Goal: Task Accomplishment & Management: Use online tool/utility

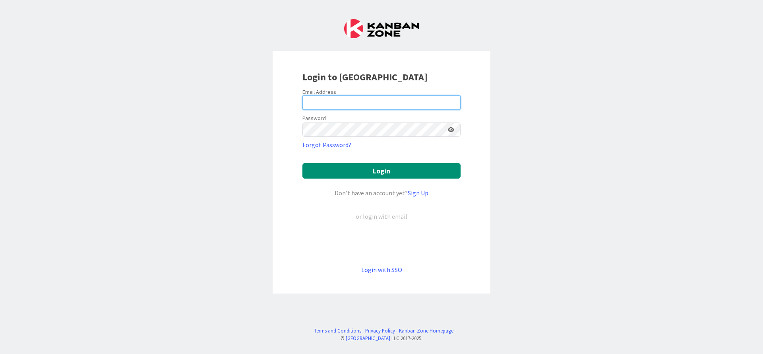
click at [351, 100] on input "email" at bounding box center [381, 102] width 158 height 14
click at [382, 269] on link "Login with SSO" at bounding box center [381, 269] width 41 height 8
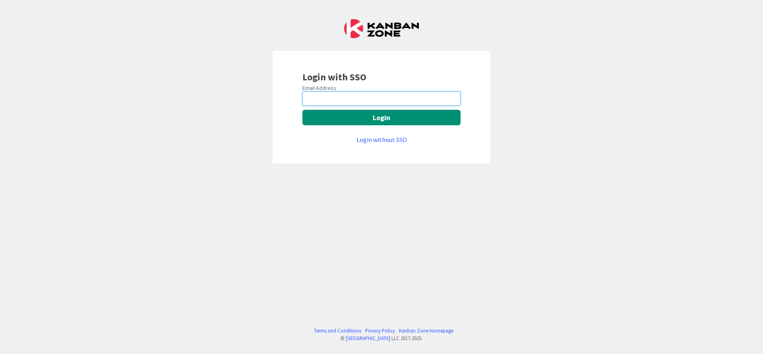
click at [366, 97] on input "email" at bounding box center [381, 98] width 158 height 14
type input "[PERSON_NAME][EMAIL_ADDRESS][PERSON_NAME][DOMAIN_NAME]"
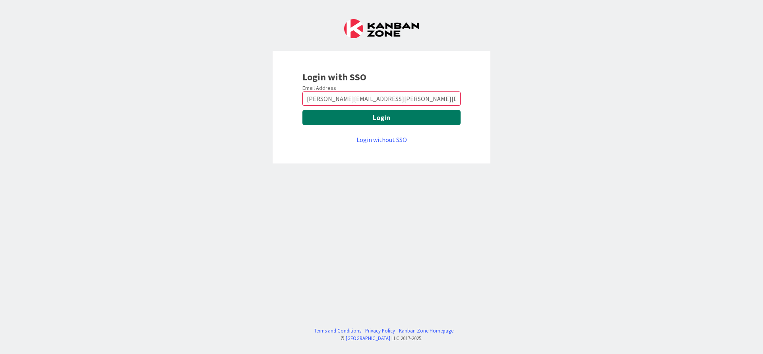
click at [339, 117] on button "Login" at bounding box center [381, 117] width 158 height 15
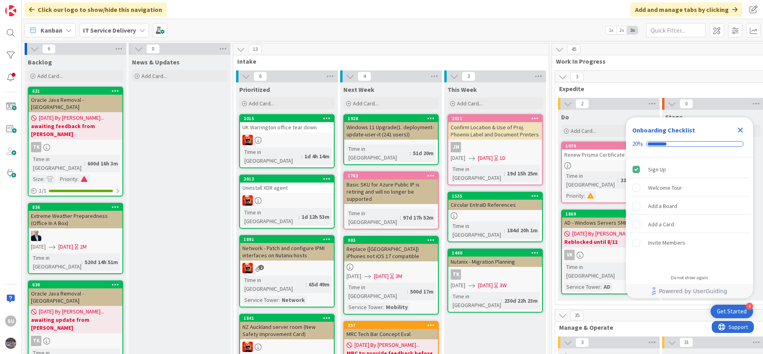
click at [304, 195] on div at bounding box center [287, 200] width 94 height 10
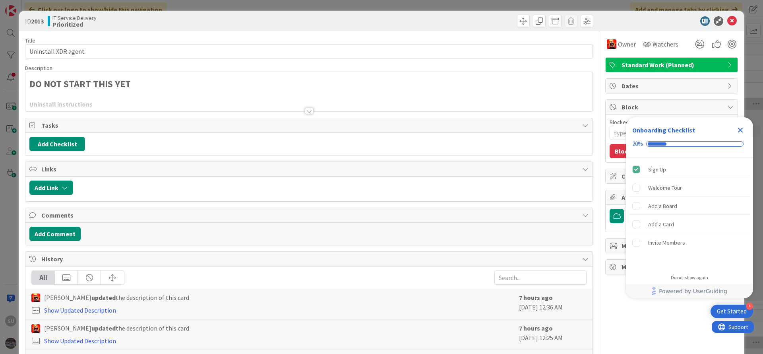
click at [306, 109] on div at bounding box center [309, 111] width 9 height 6
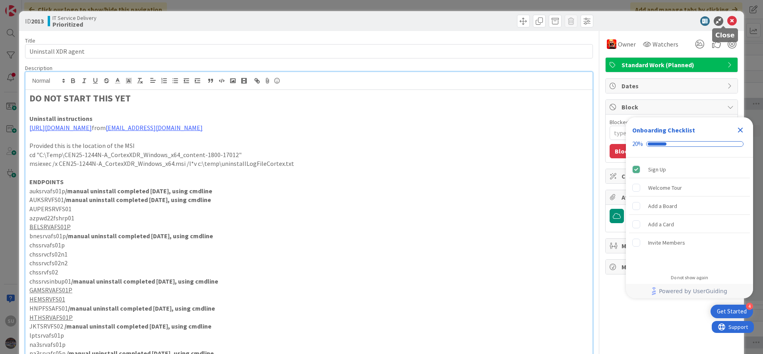
click at [727, 19] on icon at bounding box center [732, 21] width 10 height 10
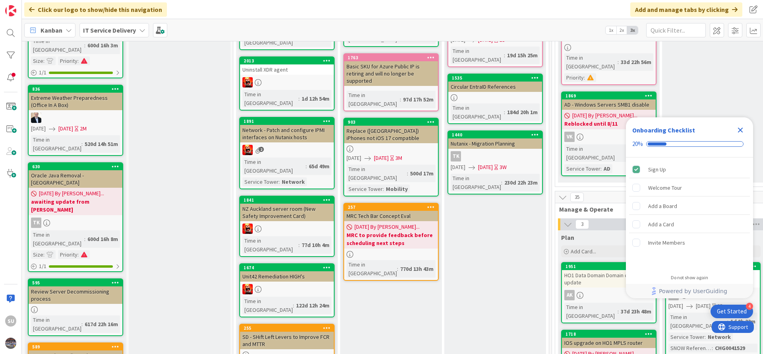
scroll to position [119, 0]
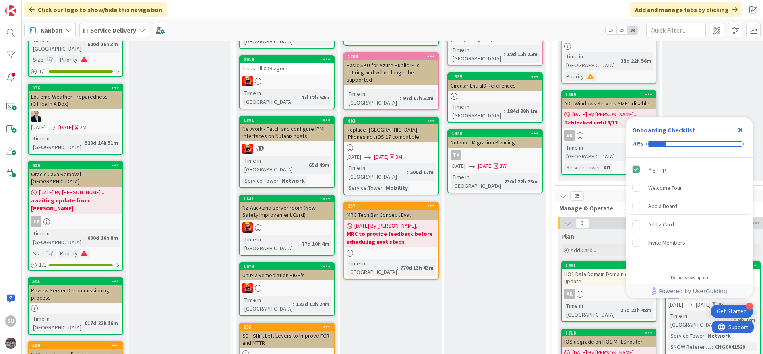
click at [308, 222] on div at bounding box center [287, 227] width 94 height 10
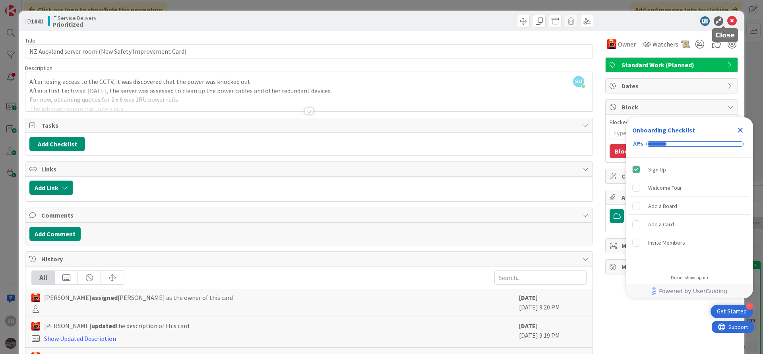
click at [727, 25] on icon at bounding box center [732, 21] width 10 height 10
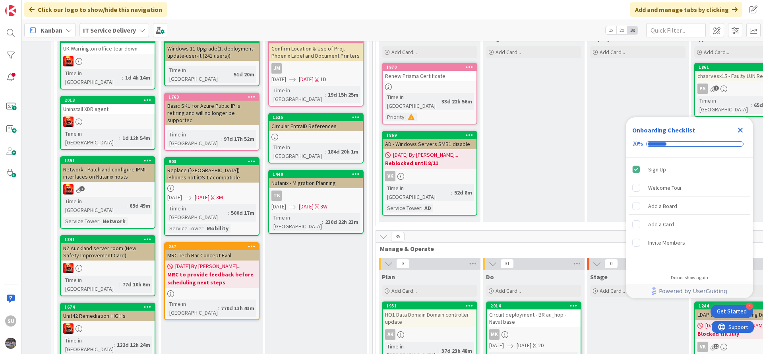
scroll to position [0, 179]
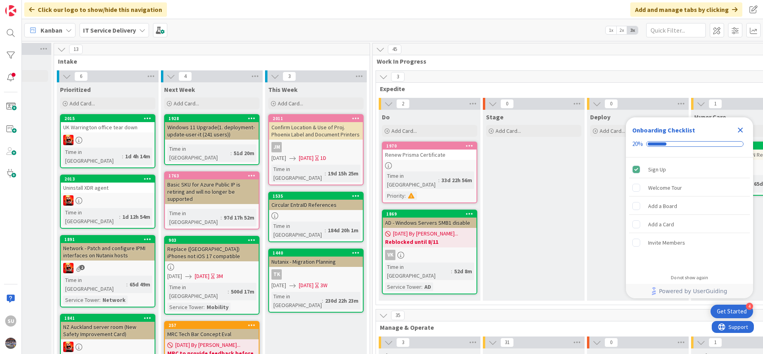
click at [741, 132] on icon "Close Checklist" at bounding box center [741, 130] width 10 height 10
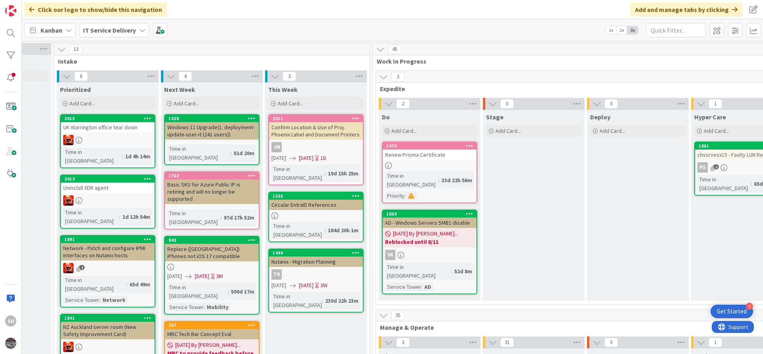
scroll to position [0, 0]
click at [444, 159] on div "Renew Prisma Certificate" at bounding box center [430, 154] width 94 height 10
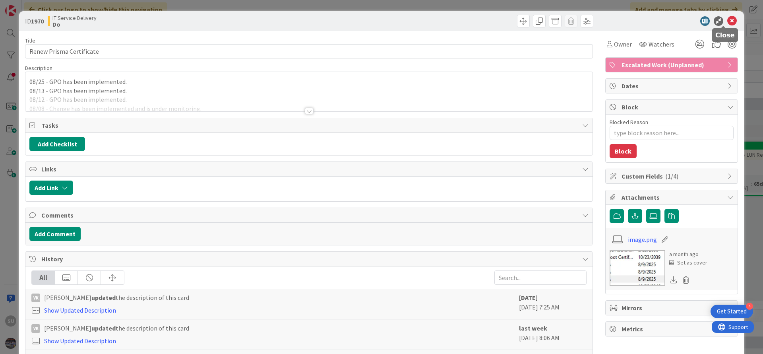
click at [727, 22] on icon at bounding box center [732, 21] width 10 height 10
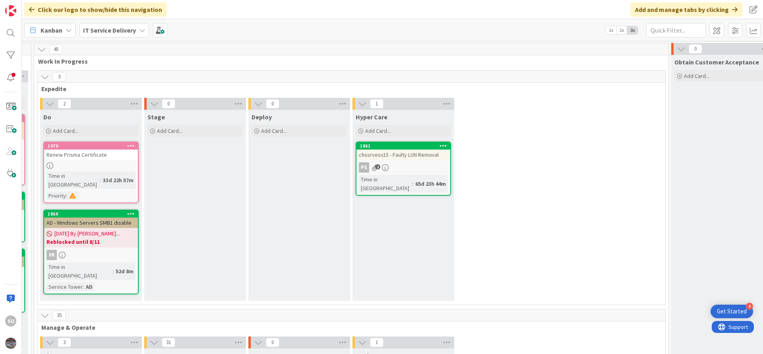
scroll to position [0, 522]
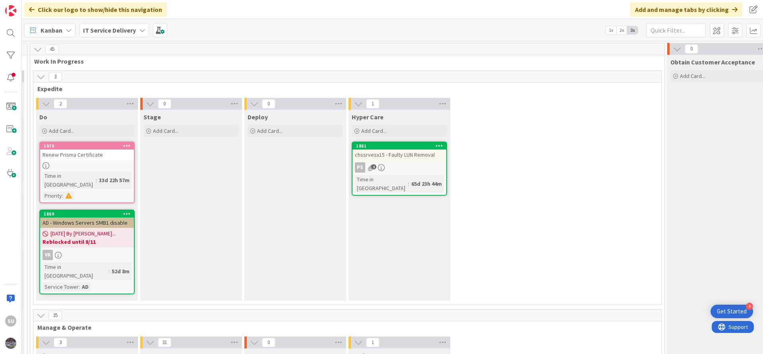
click at [422, 169] on div "PS 2" at bounding box center [400, 167] width 94 height 10
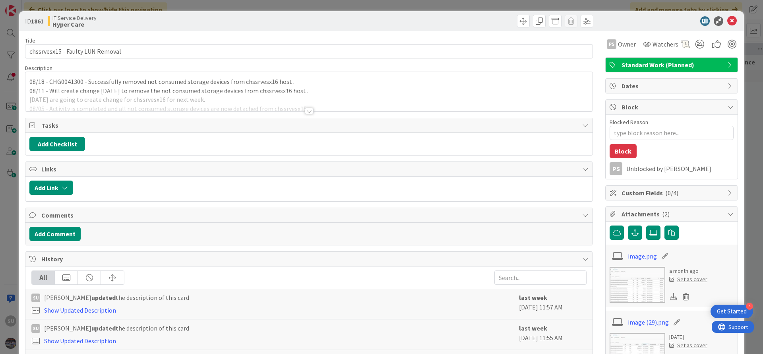
click at [305, 108] on div at bounding box center [309, 111] width 9 height 6
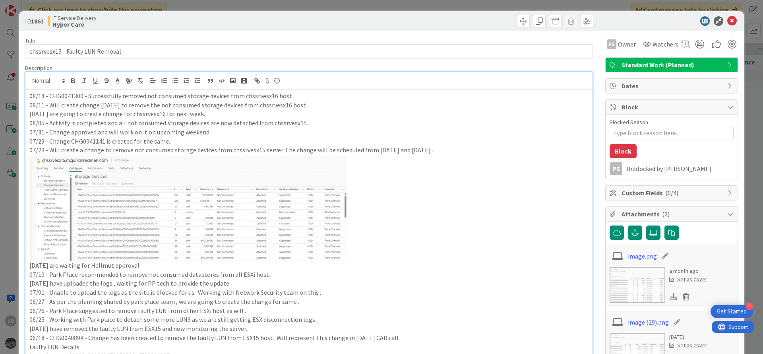
click at [27, 98] on div "08/18 - CHG0041300 - Successfully removed not consumed storage devices from chs…" at bounding box center [308, 251] width 567 height 323
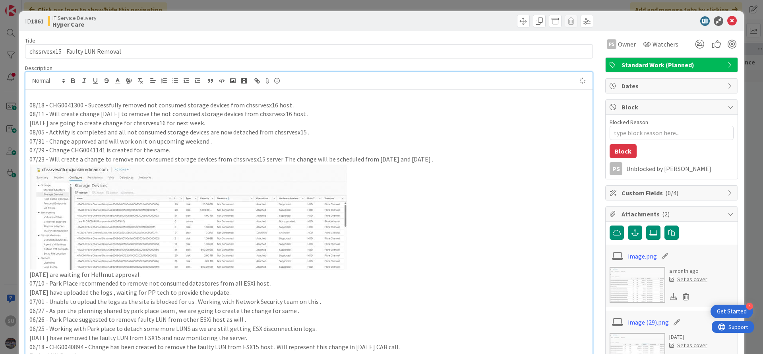
type textarea "x"
click at [54, 96] on p "08/28 -" at bounding box center [308, 95] width 559 height 9
click at [56, 99] on p "08/28 -" at bounding box center [308, 95] width 559 height 9
click at [313, 98] on p "08/28 - Working on to find the next ESXi host from which we need to detach not …" at bounding box center [308, 95] width 559 height 9
click at [727, 19] on icon at bounding box center [732, 21] width 10 height 10
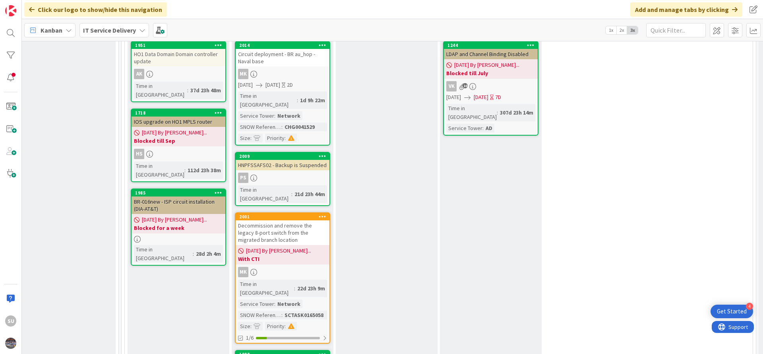
scroll to position [358, 430]
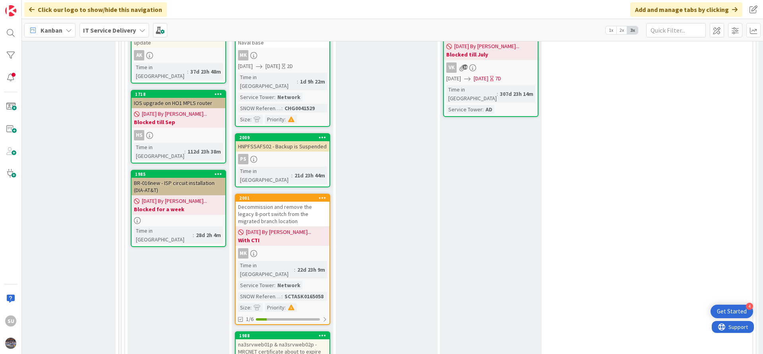
click at [277, 154] on div "PS" at bounding box center [283, 159] width 94 height 10
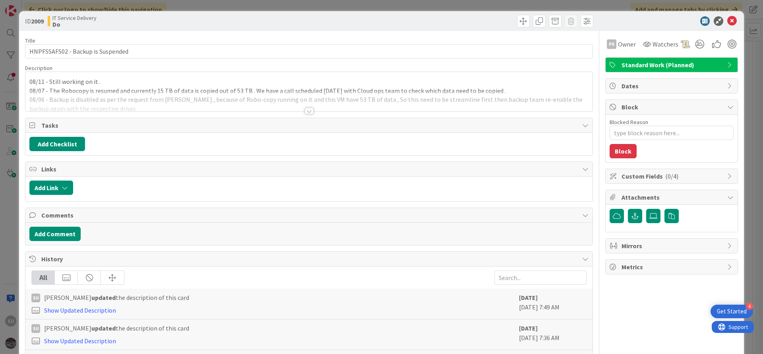
click at [305, 112] on div at bounding box center [309, 111] width 9 height 6
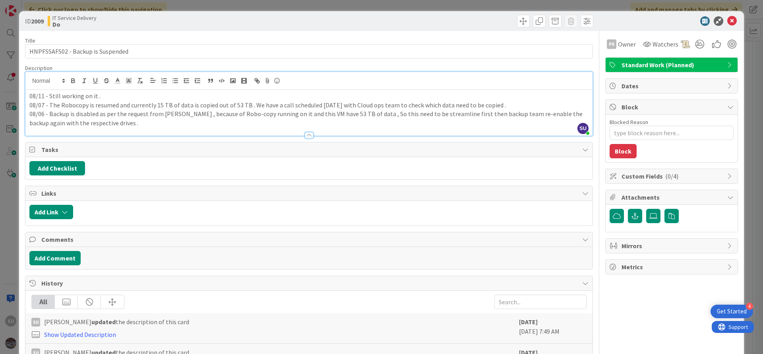
click at [27, 96] on div "08/11 - Still working on it . 08/07 - The Robocopy is resumed and currently 15 …" at bounding box center [308, 113] width 567 height 46
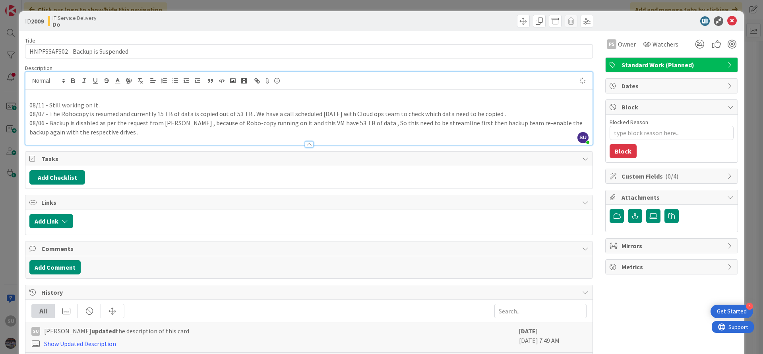
click at [35, 98] on p at bounding box center [308, 95] width 559 height 9
type textarea "x"
click at [727, 20] on icon at bounding box center [732, 21] width 10 height 10
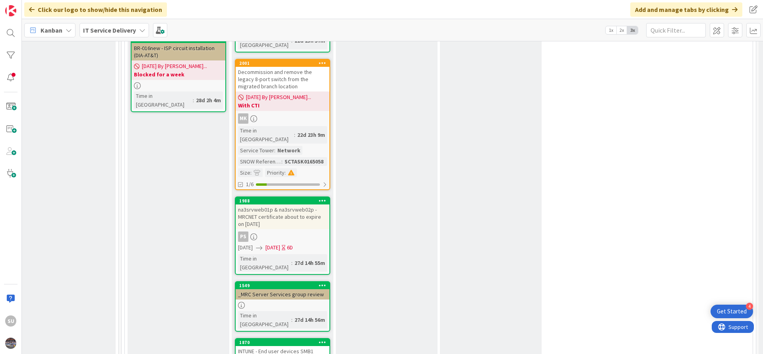
scroll to position [537, 430]
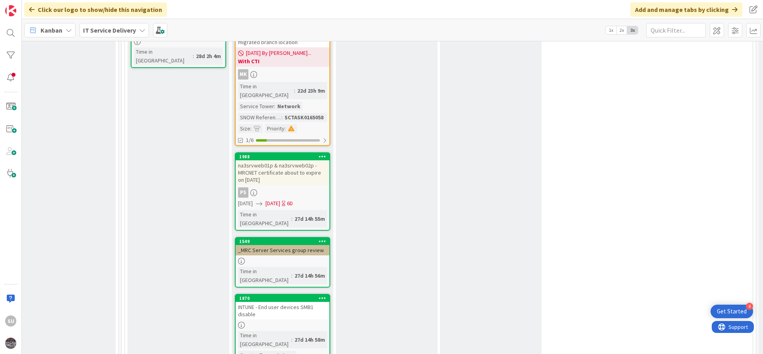
click at [276, 187] on div "PS" at bounding box center [283, 192] width 94 height 10
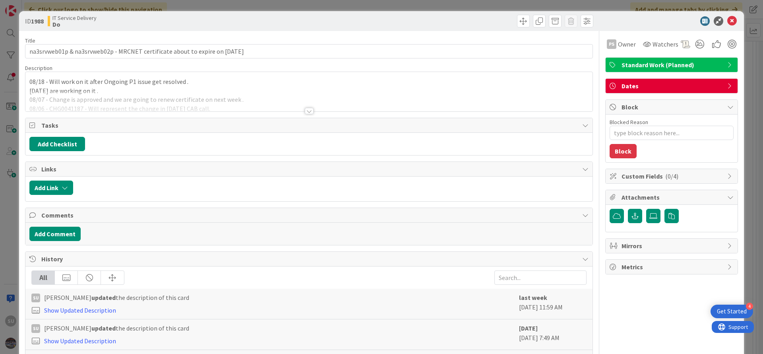
click at [306, 111] on div at bounding box center [309, 111] width 9 height 6
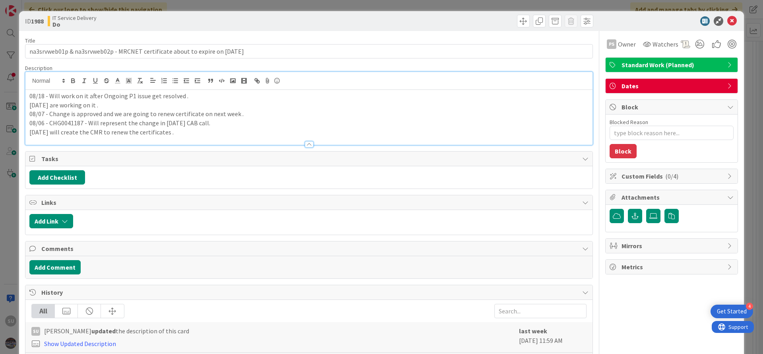
click at [28, 97] on div "08/18 - Will work on it after Ongoing P1 issue get resolved . 08/11 - We are wo…" at bounding box center [308, 117] width 567 height 55
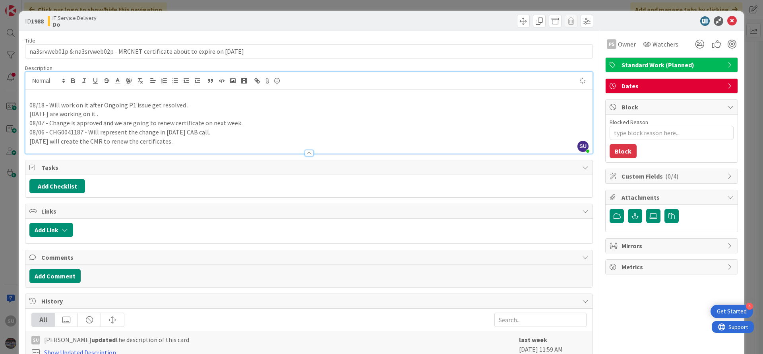
click at [55, 98] on p at bounding box center [308, 95] width 559 height 9
type textarea "x"
click at [727, 23] on icon at bounding box center [732, 21] width 10 height 10
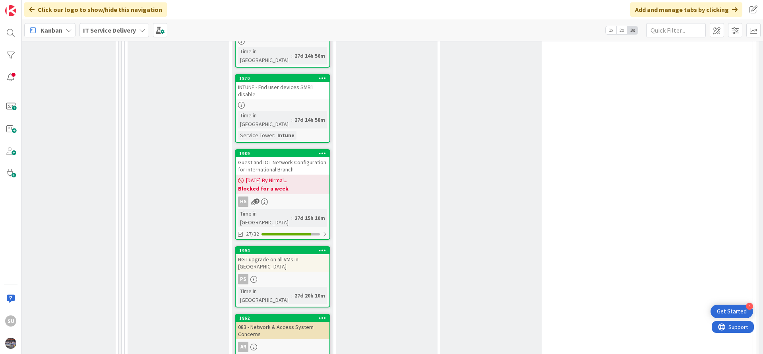
scroll to position [775, 430]
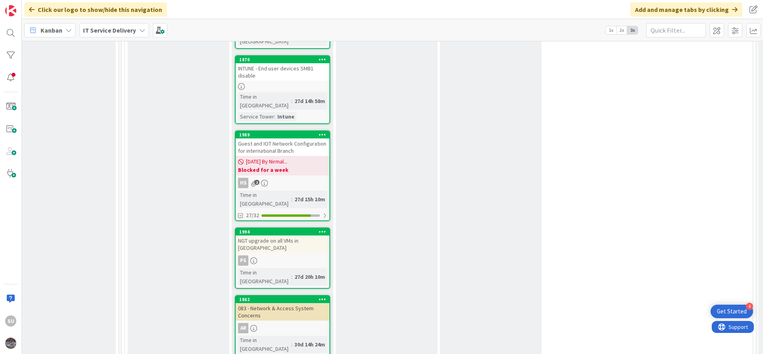
click at [277, 255] on div "PS" at bounding box center [283, 260] width 94 height 10
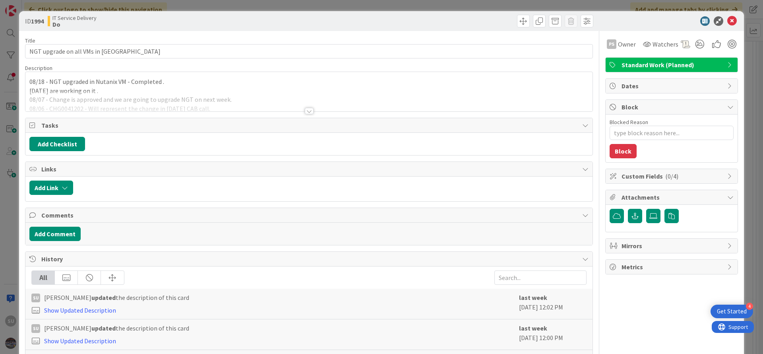
type textarea "x"
click at [727, 24] on icon at bounding box center [732, 21] width 10 height 10
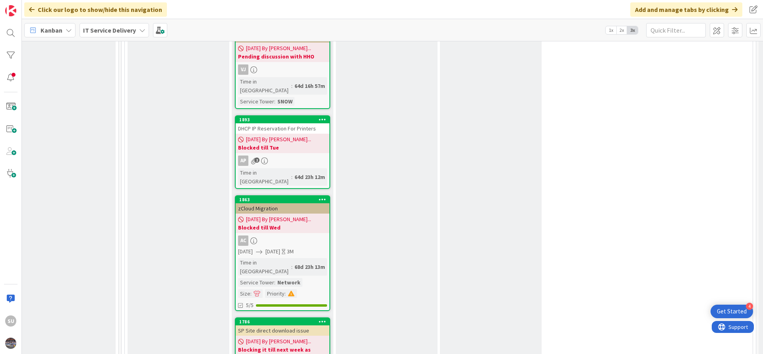
scroll to position [2027, 430]
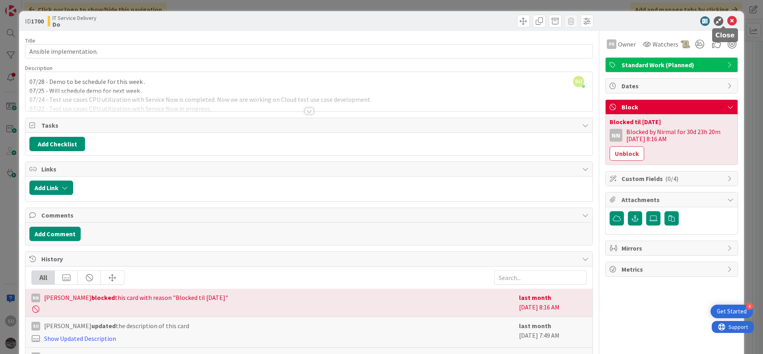
click at [727, 24] on icon at bounding box center [732, 21] width 10 height 10
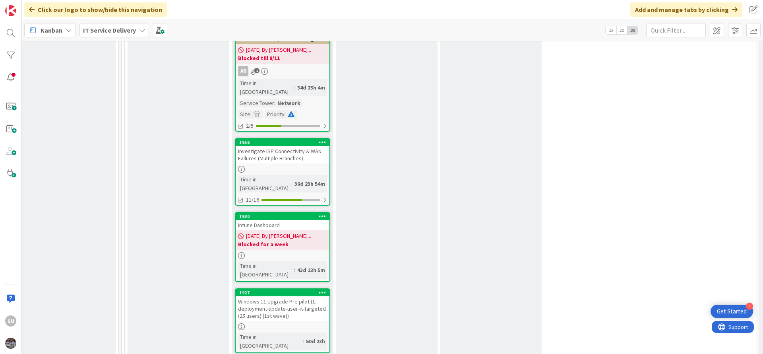
scroll to position [1431, 430]
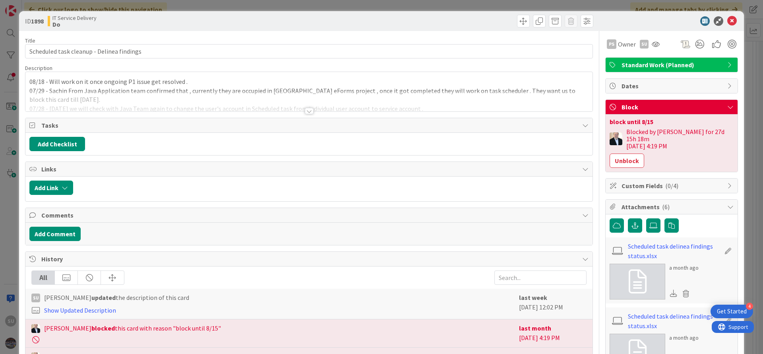
click at [307, 109] on div at bounding box center [309, 111] width 9 height 6
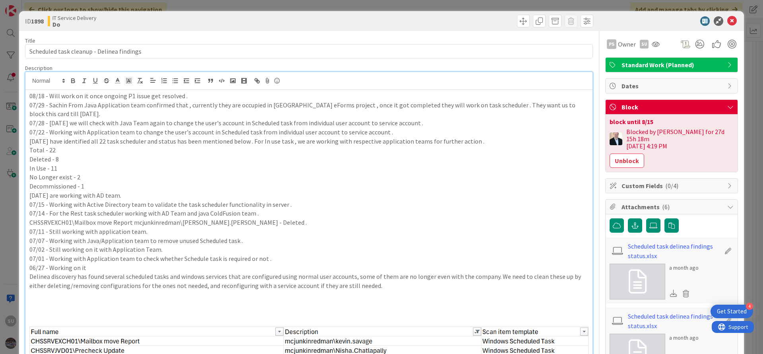
click at [29, 96] on p "08/18 - Will work on it once ongoing P1 issue get resolved ." at bounding box center [308, 95] width 559 height 9
click at [29, 97] on p "08/18 - Will work on it once ongoing P1 issue get resolved ." at bounding box center [308, 95] width 559 height 9
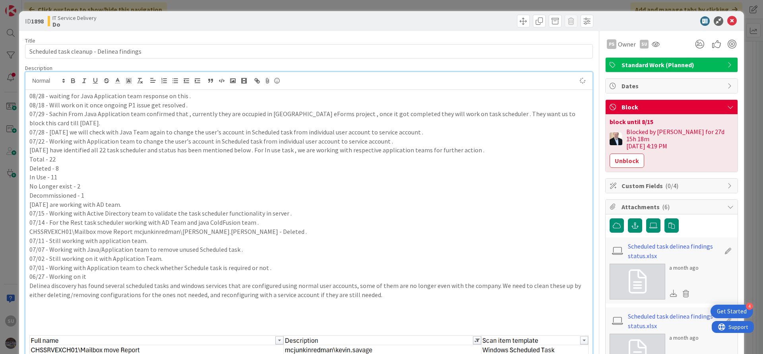
click at [52, 97] on p "08/28 - waiting for Java Application team response on this ." at bounding box center [308, 95] width 559 height 9
click at [727, 21] on icon at bounding box center [732, 21] width 10 height 10
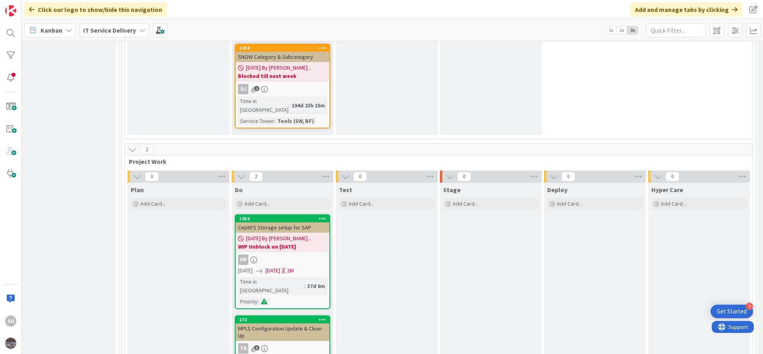
scroll to position [3143, 430]
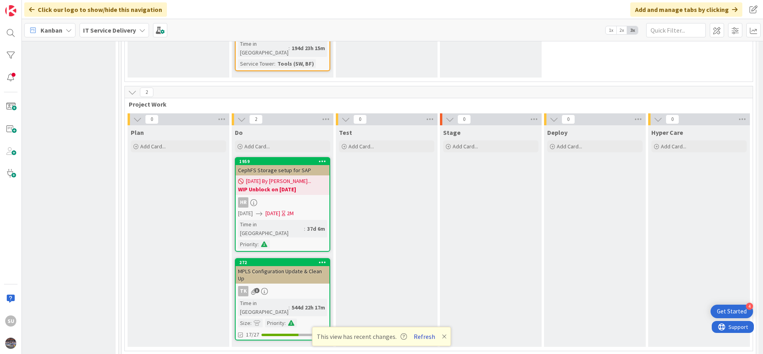
click at [424, 336] on button "Refresh" at bounding box center [424, 336] width 27 height 10
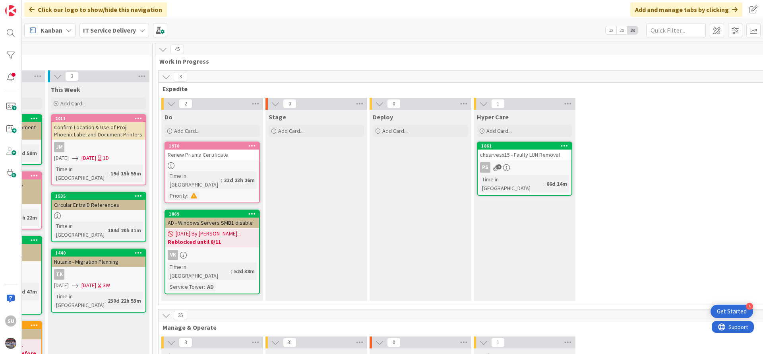
scroll to position [0, 439]
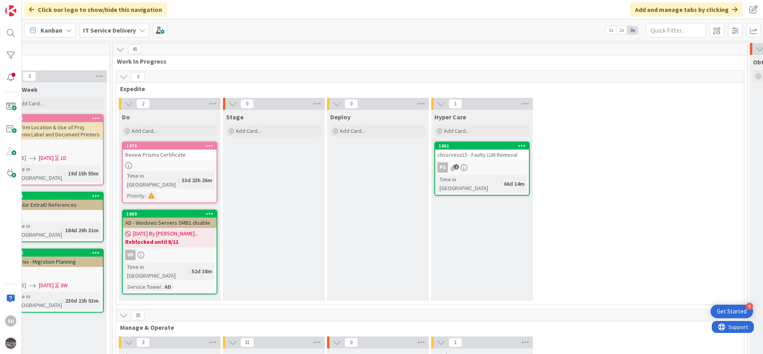
click at [497, 167] on div "PS 2" at bounding box center [482, 167] width 94 height 10
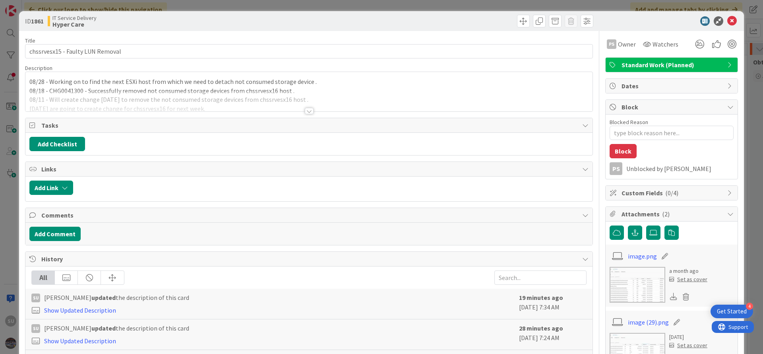
type textarea "x"
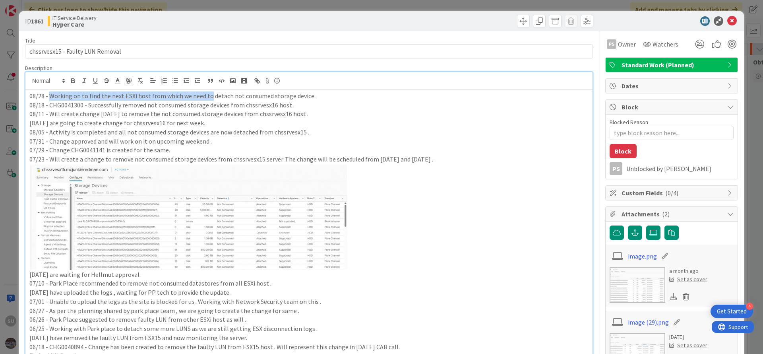
drag, startPoint x: 207, startPoint y: 83, endPoint x: 48, endPoint y: 95, distance: 159.0
click at [48, 95] on p "08/28 - Working on to find the next ESXi host from which we need to detach not …" at bounding box center [308, 95] width 559 height 9
drag, startPoint x: 206, startPoint y: 122, endPoint x: 48, endPoint y: 123, distance: 157.8
click at [48, 123] on p "08/06 - We are going to create change for chssrvesx16 for next week." at bounding box center [308, 122] width 559 height 9
copy p "We are going to create change for chssrvesx16 for next week"
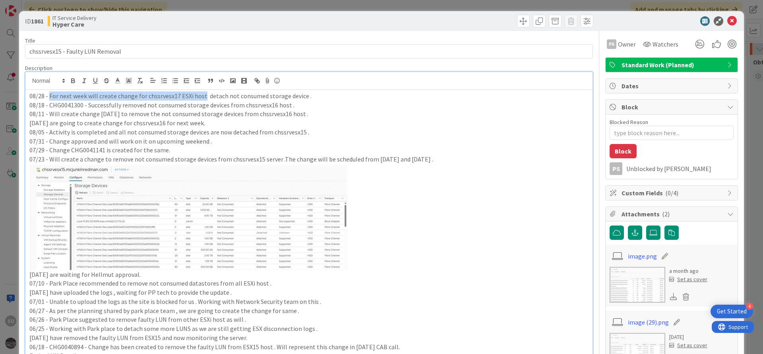
drag, startPoint x: 201, startPoint y: 97, endPoint x: 50, endPoint y: 97, distance: 151.8
click at [50, 97] on p "08/28 - For next week will create change for chssrvesx17 ESXi host detach not c…" at bounding box center [308, 95] width 559 height 9
click at [169, 97] on p "08/28 - We are going to create change for chssrvesx16 for next week detach not …" at bounding box center [308, 95] width 559 height 9
click at [210, 96] on p "08/28 - We are going to create change for chssrvesx17 for next week detach not …" at bounding box center [308, 95] width 559 height 9
click at [727, 23] on icon at bounding box center [732, 21] width 10 height 10
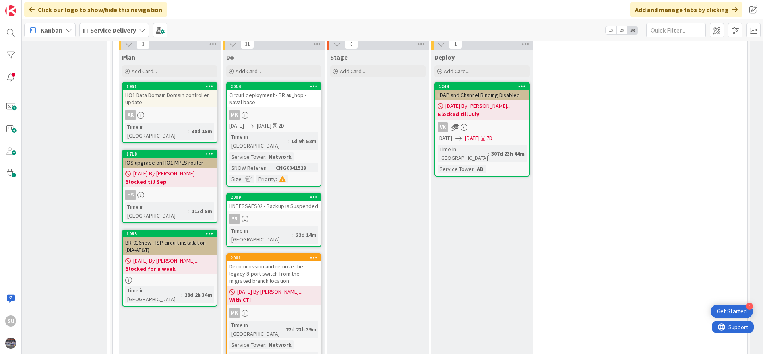
click at [262, 213] on div "PS" at bounding box center [274, 218] width 94 height 10
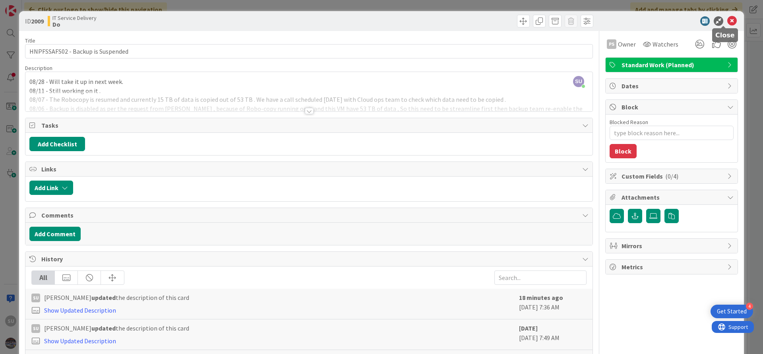
click at [727, 22] on icon at bounding box center [732, 21] width 10 height 10
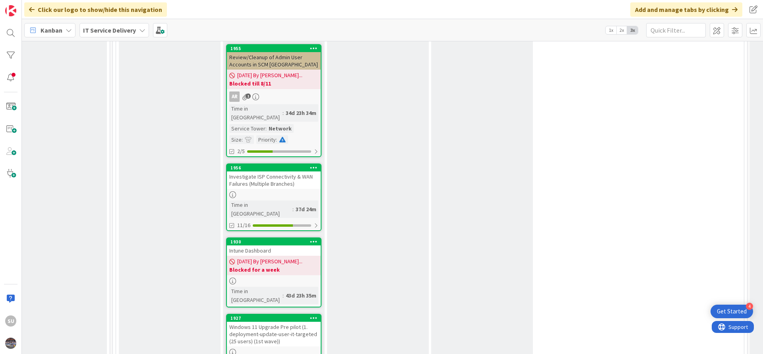
scroll to position [1431, 439]
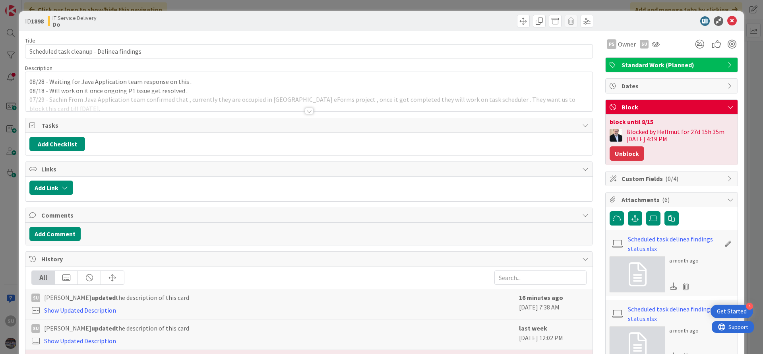
click at [620, 157] on button "Unblock" at bounding box center [627, 153] width 35 height 14
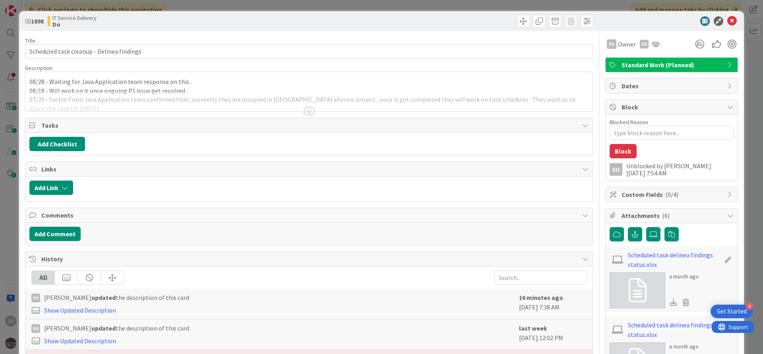
type textarea "x"
click at [306, 113] on div at bounding box center [309, 111] width 9 height 6
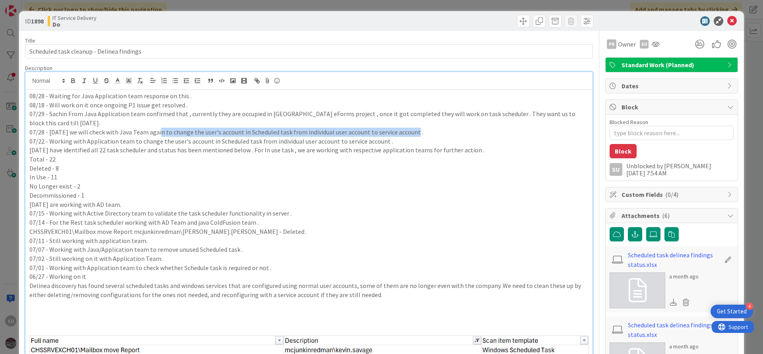
drag, startPoint x: 160, startPoint y: 134, endPoint x: 411, endPoint y: 133, distance: 251.6
click at [411, 133] on p "07/28 - Today we will check with Java Team again to change the user's account i…" at bounding box center [308, 132] width 559 height 9
copy p "to change the user's account in Scheduled task from individual user account to …"
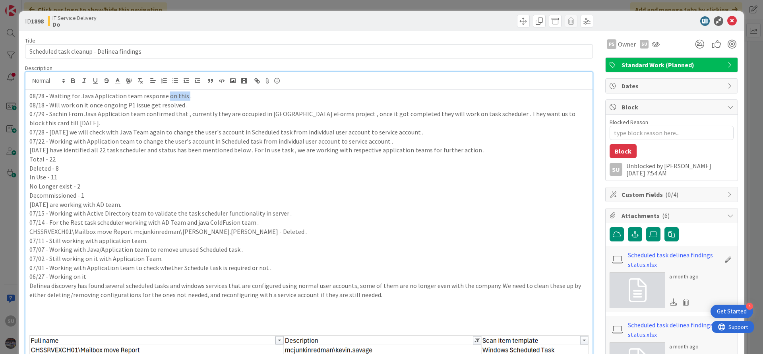
drag, startPoint x: 183, startPoint y: 97, endPoint x: 165, endPoint y: 99, distance: 18.4
click at [165, 99] on p "08/28 - Waiting for Java Application team response on this ." at bounding box center [308, 95] width 559 height 9
click at [265, 191] on p "Decommissioned - 1" at bounding box center [308, 195] width 559 height 9
click at [727, 23] on icon at bounding box center [732, 21] width 10 height 10
